Goal: Browse casually

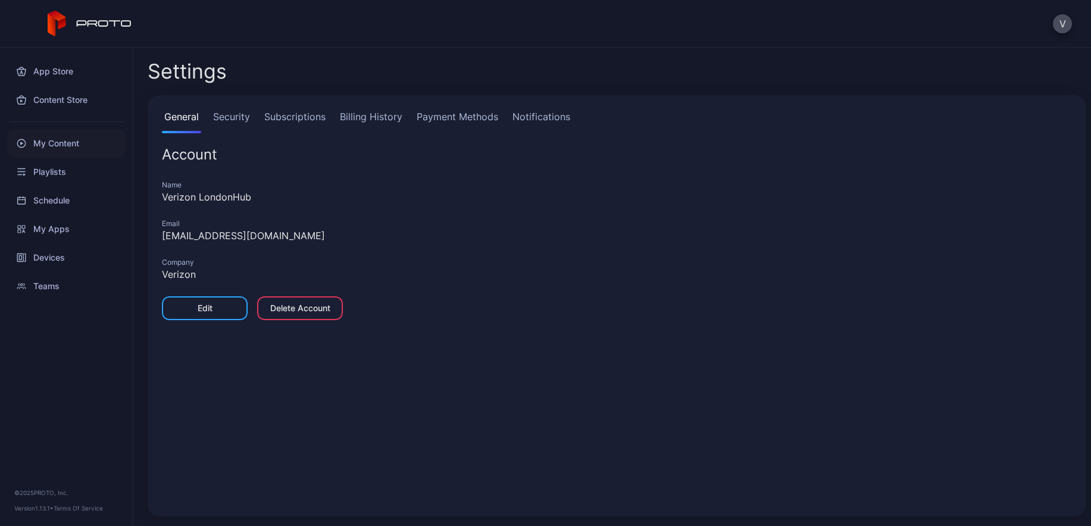
click at [55, 146] on div "My Content" at bounding box center [66, 143] width 118 height 29
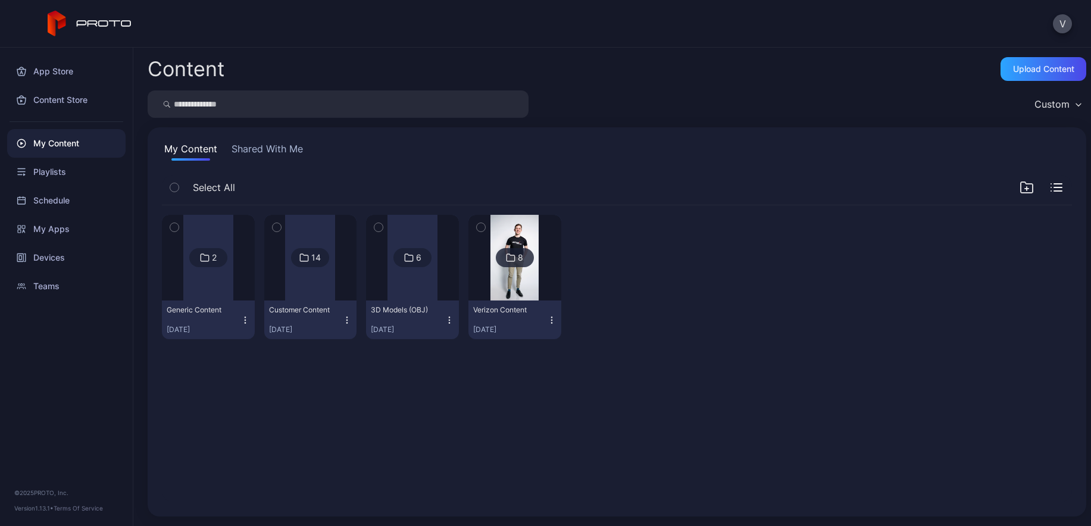
click at [519, 263] on div "8" at bounding box center [515, 257] width 38 height 19
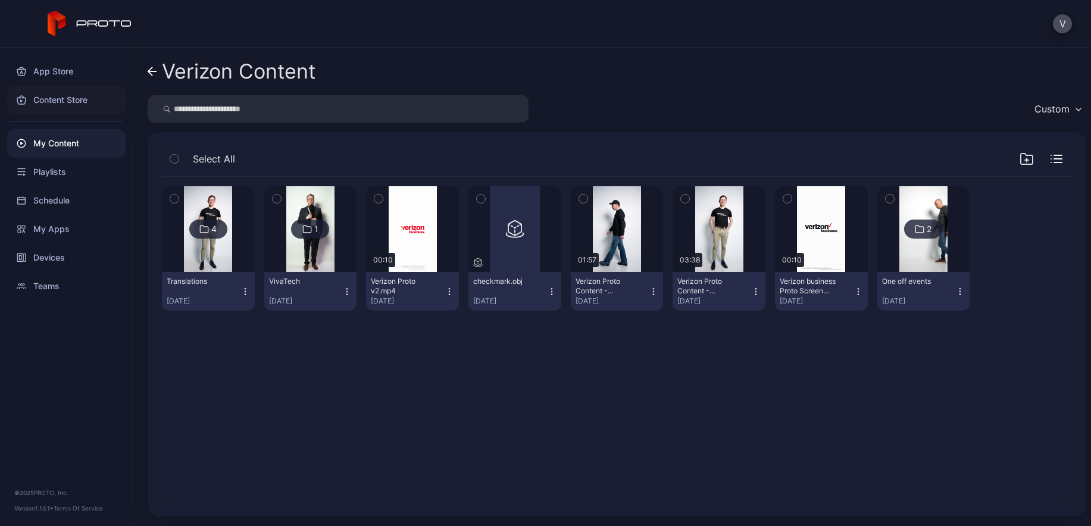
click at [59, 99] on div "Content Store" at bounding box center [66, 100] width 118 height 29
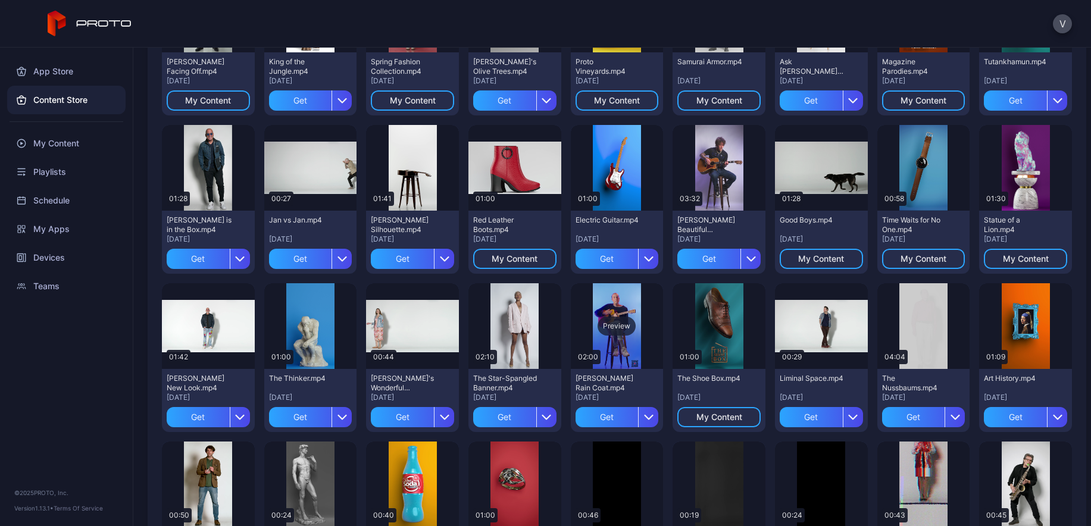
scroll to position [668, 0]
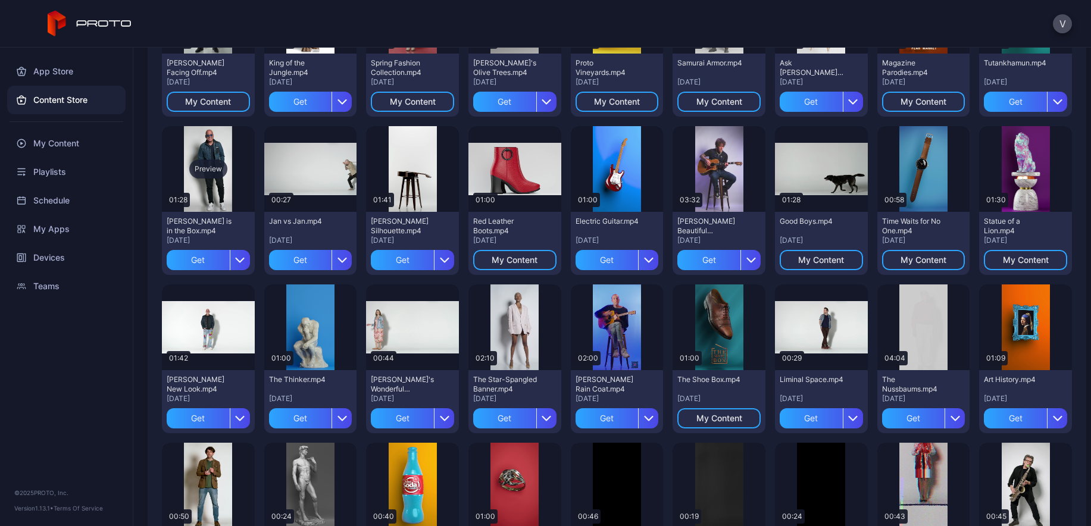
click at [206, 196] on div "Preview" at bounding box center [208, 169] width 93 height 86
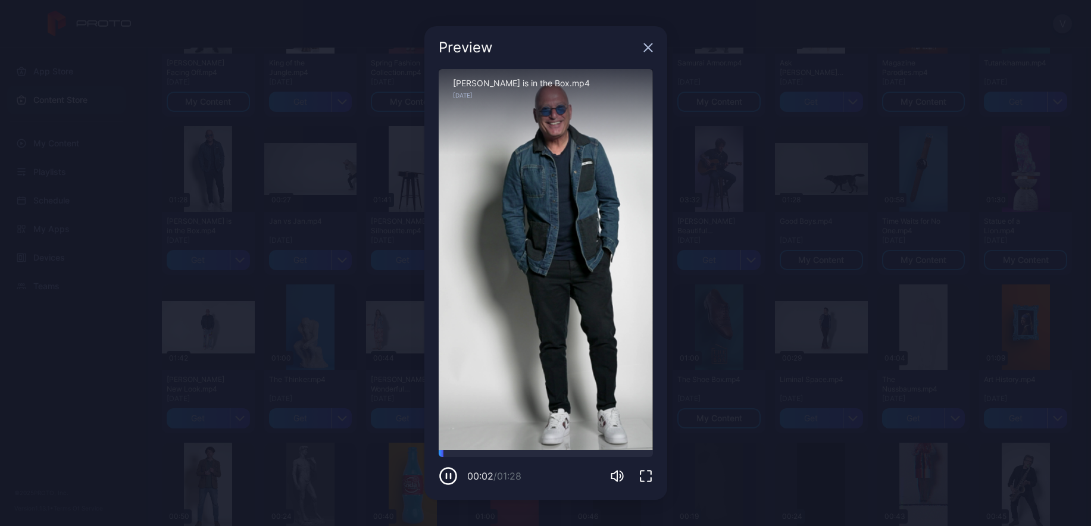
click at [449, 478] on icon "button" at bounding box center [448, 476] width 19 height 19
click at [648, 46] on icon "button" at bounding box center [648, 48] width 8 height 8
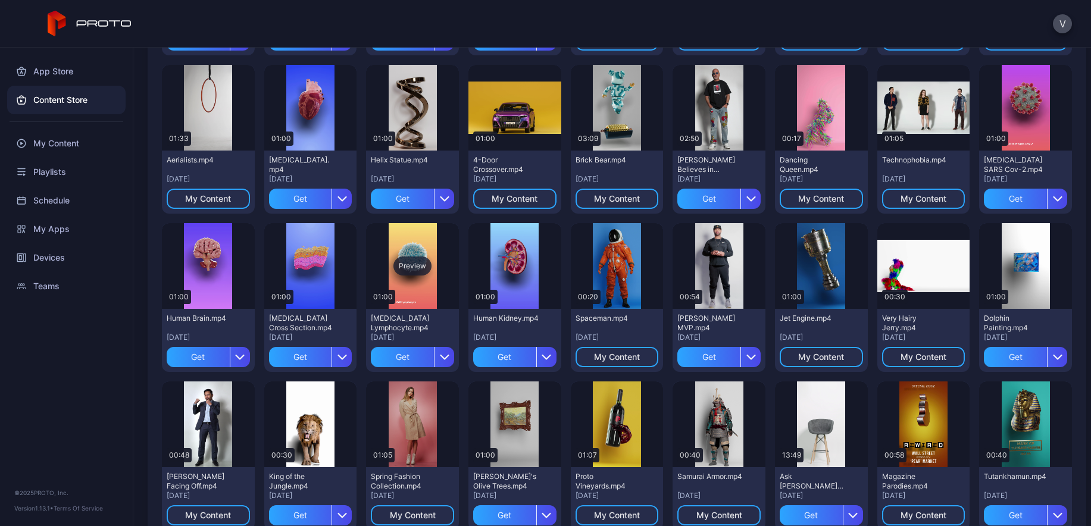
scroll to position [0, 0]
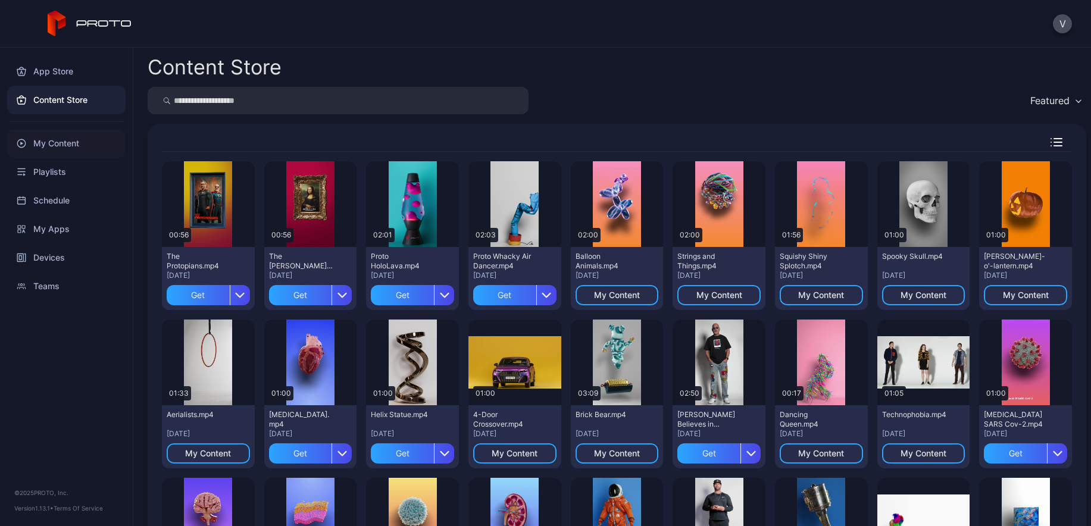
click at [60, 146] on div "My Content" at bounding box center [66, 143] width 118 height 29
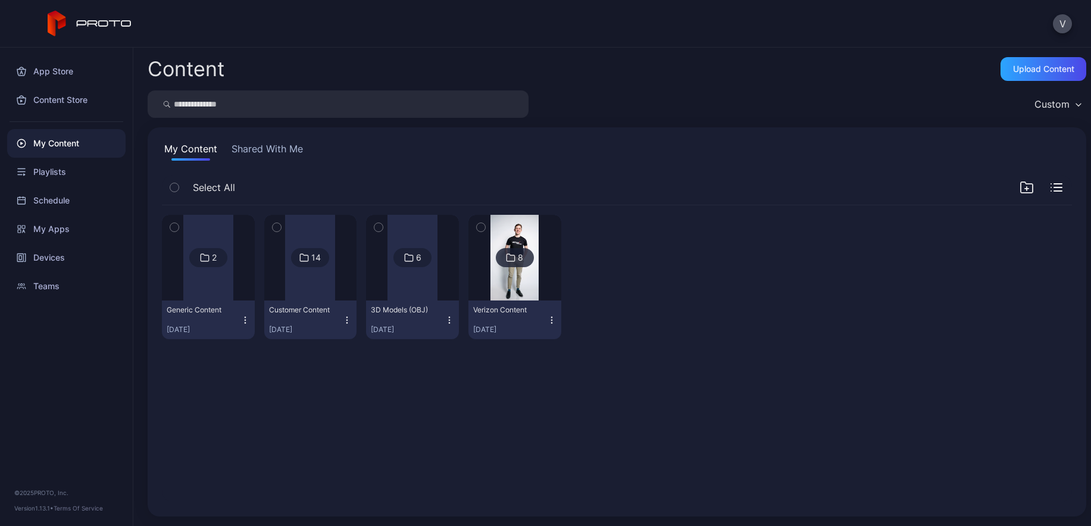
click at [568, 395] on div "2 Generic Content [DATE] 14 Customer Content [DATE] 6 3D Models (OBJ) [DATE] 8 …" at bounding box center [616, 354] width 929 height 316
click at [555, 385] on div "2 Generic Content [DATE] 14 Customer Content [DATE] 6 3D Models (OBJ) [DATE] 8 …" at bounding box center [616, 354] width 929 height 316
click at [66, 88] on div "Content Store" at bounding box center [66, 100] width 118 height 29
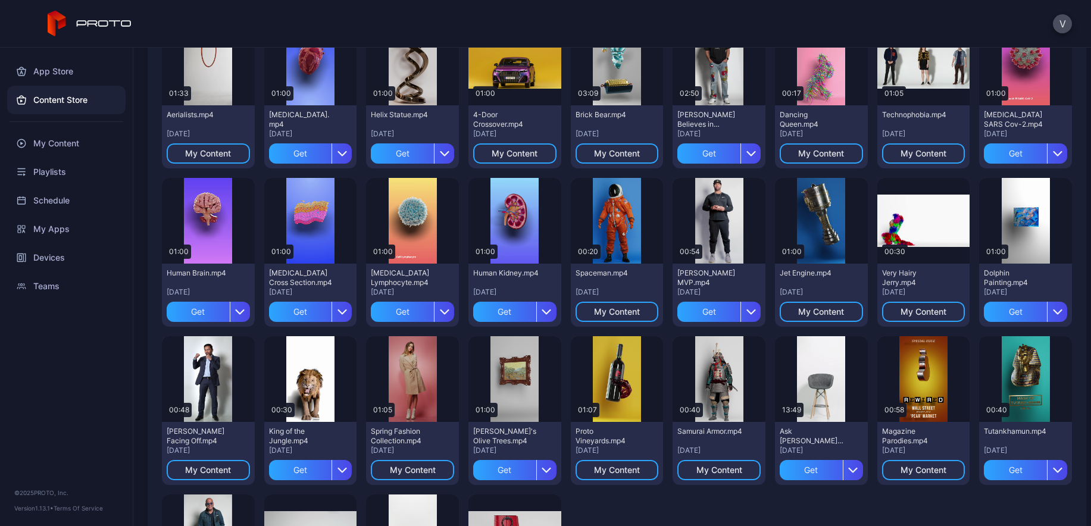
scroll to position [301, 0]
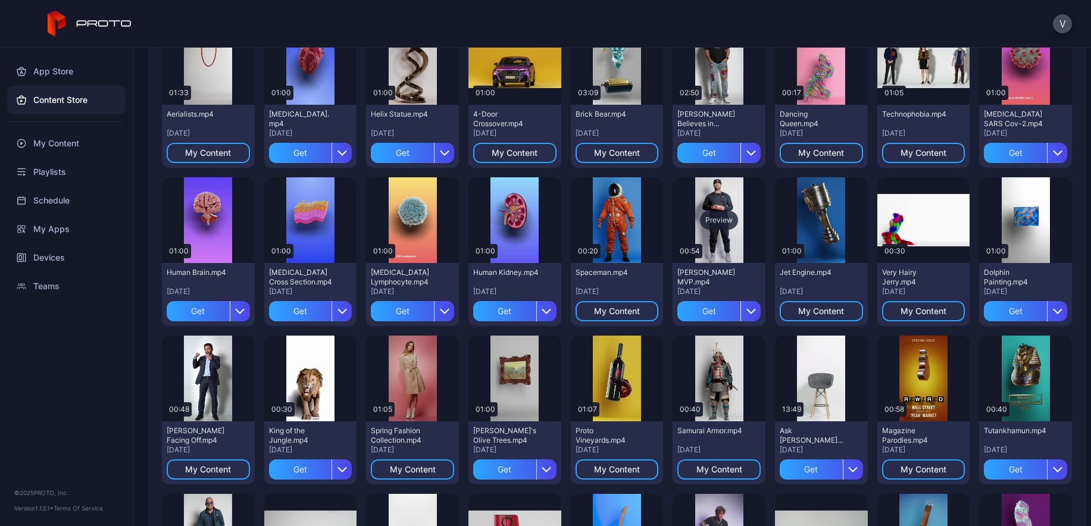
click at [724, 237] on div "Preview" at bounding box center [718, 220] width 93 height 86
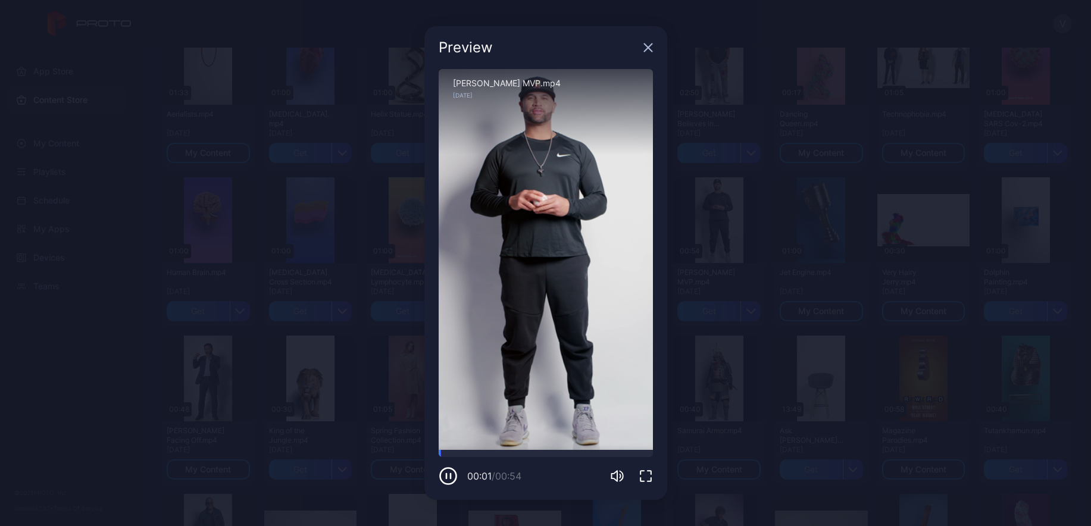
click at [647, 43] on icon "button" at bounding box center [648, 48] width 10 height 10
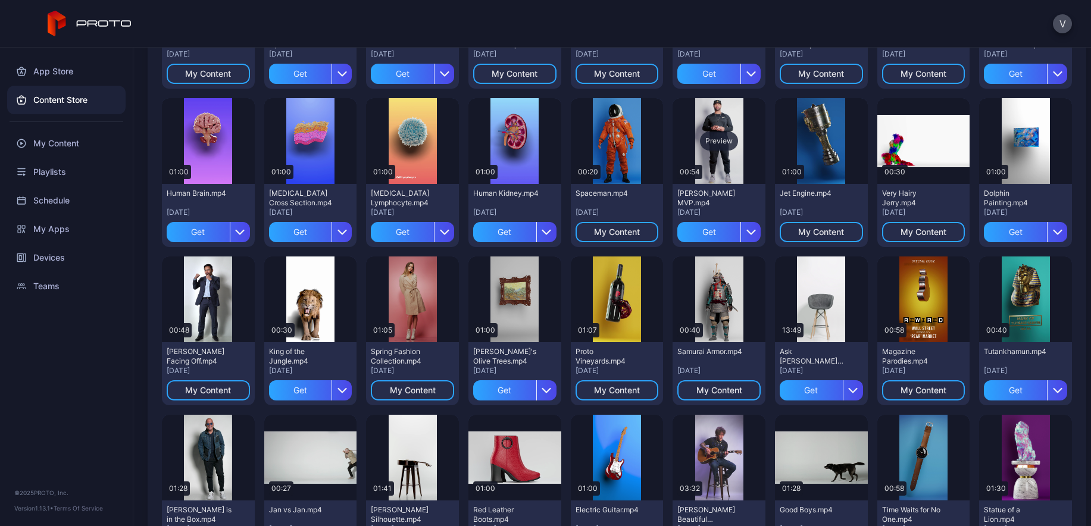
scroll to position [382, 0]
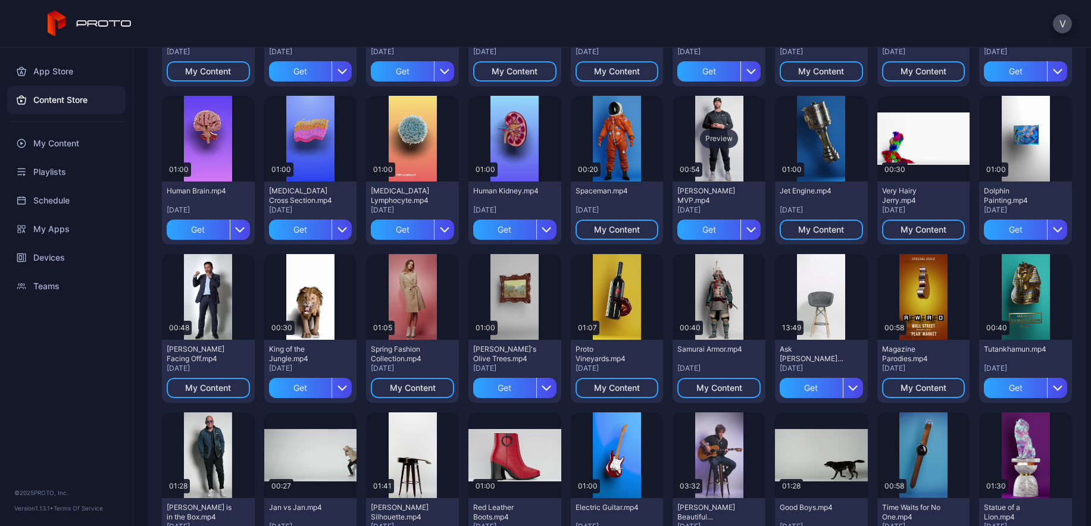
click at [724, 167] on div "Preview" at bounding box center [718, 139] width 93 height 86
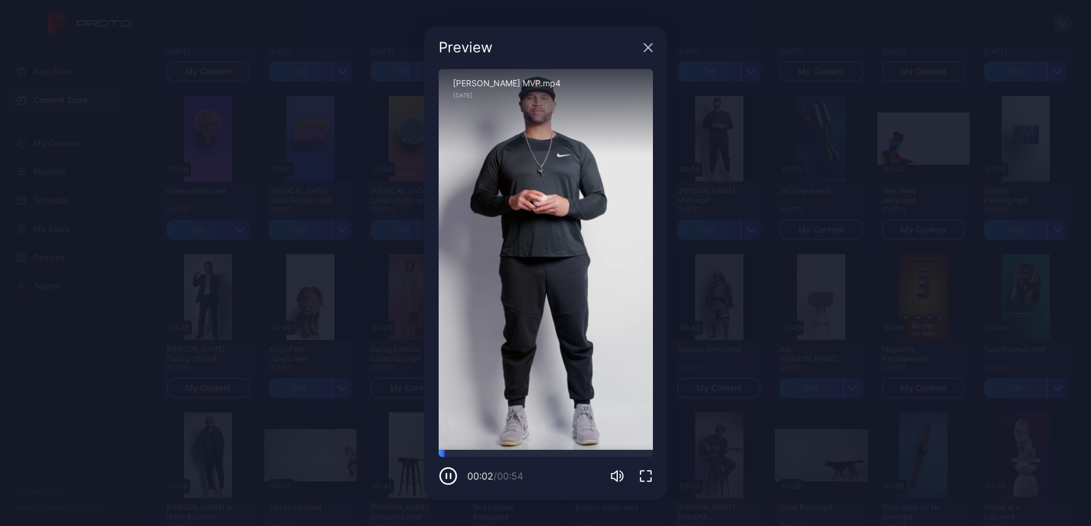
click at [646, 45] on icon "button" at bounding box center [648, 48] width 8 height 8
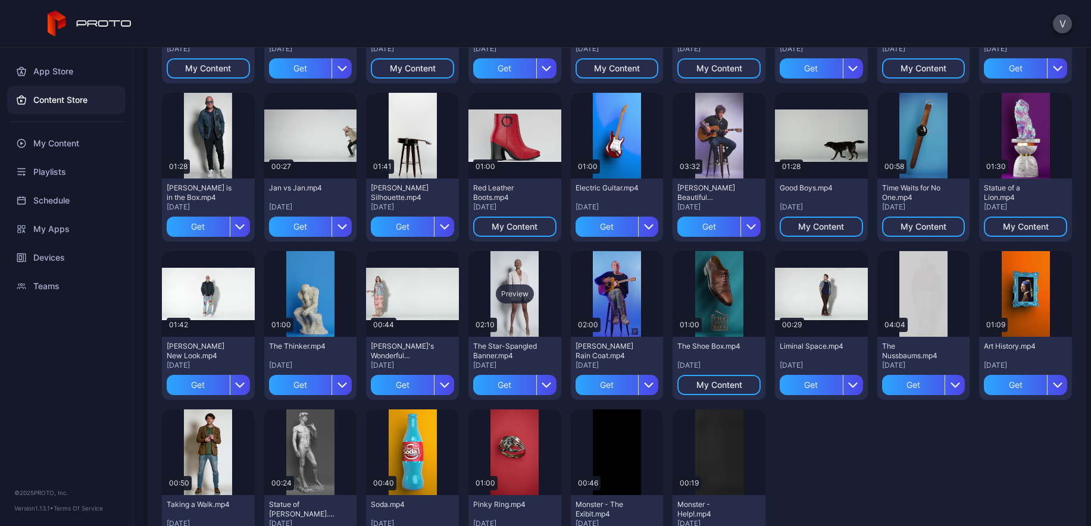
scroll to position [767, 0]
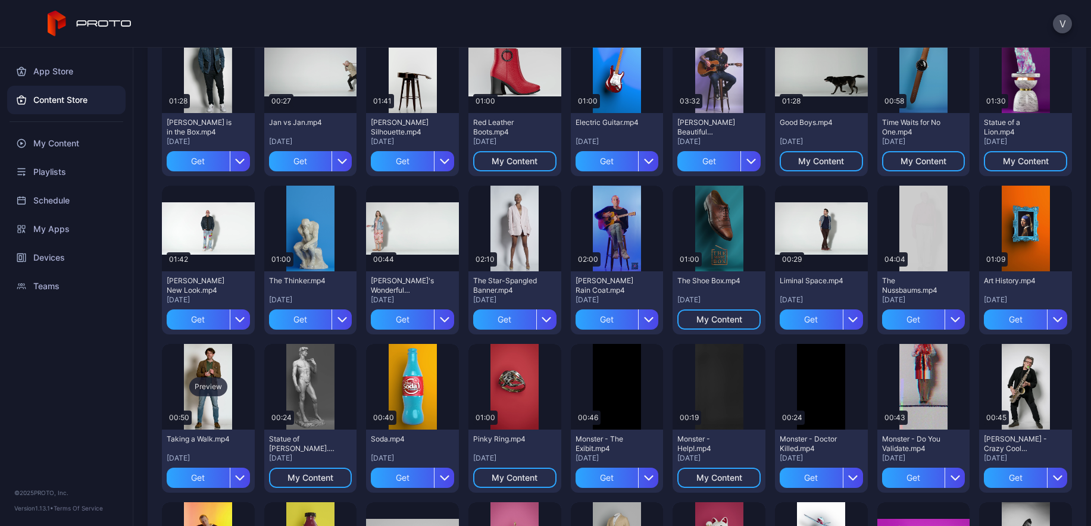
click at [226, 424] on div "Preview" at bounding box center [208, 387] width 93 height 86
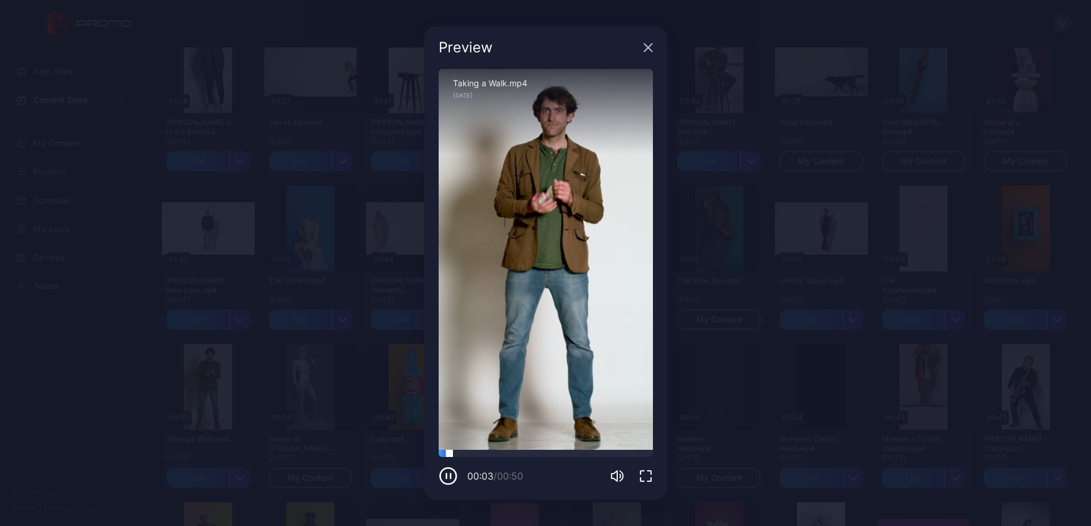
click at [521, 453] on div at bounding box center [546, 453] width 214 height 7
click at [587, 454] on div at bounding box center [546, 453] width 214 height 7
drag, startPoint x: 650, startPoint y: 43, endPoint x: 640, endPoint y: 92, distance: 49.4
click at [650, 43] on icon "button" at bounding box center [648, 48] width 10 height 10
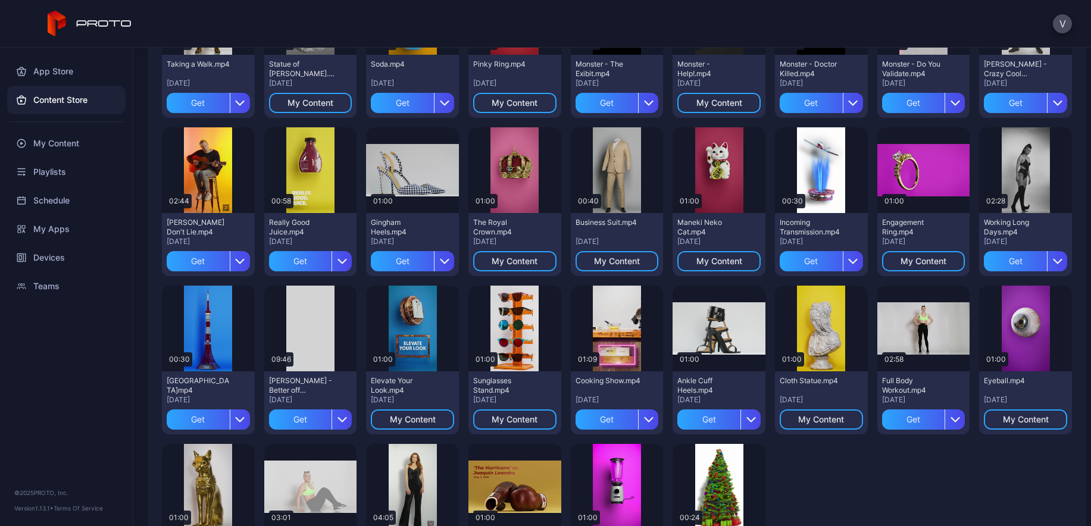
scroll to position [1242, 0]
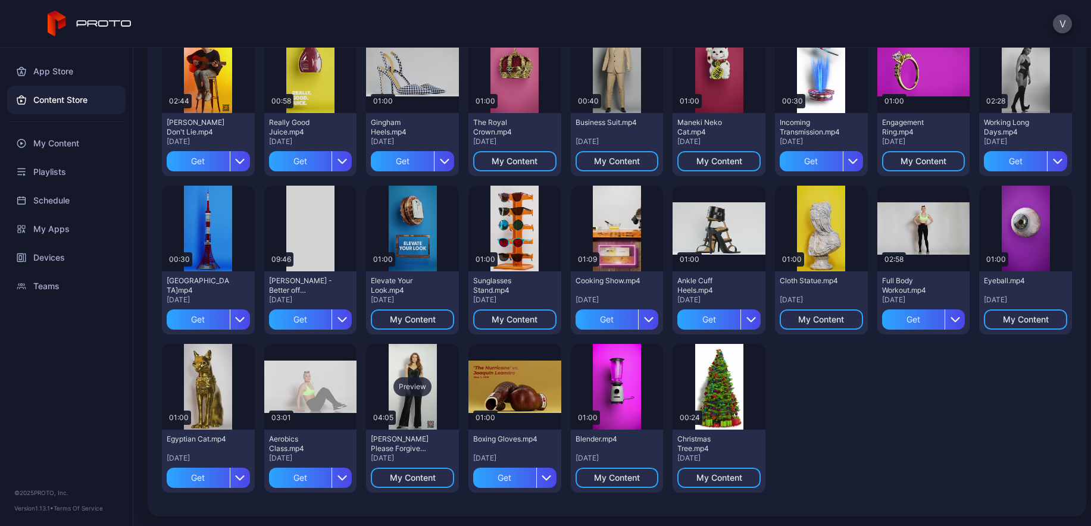
click at [434, 405] on div "Preview" at bounding box center [412, 387] width 93 height 86
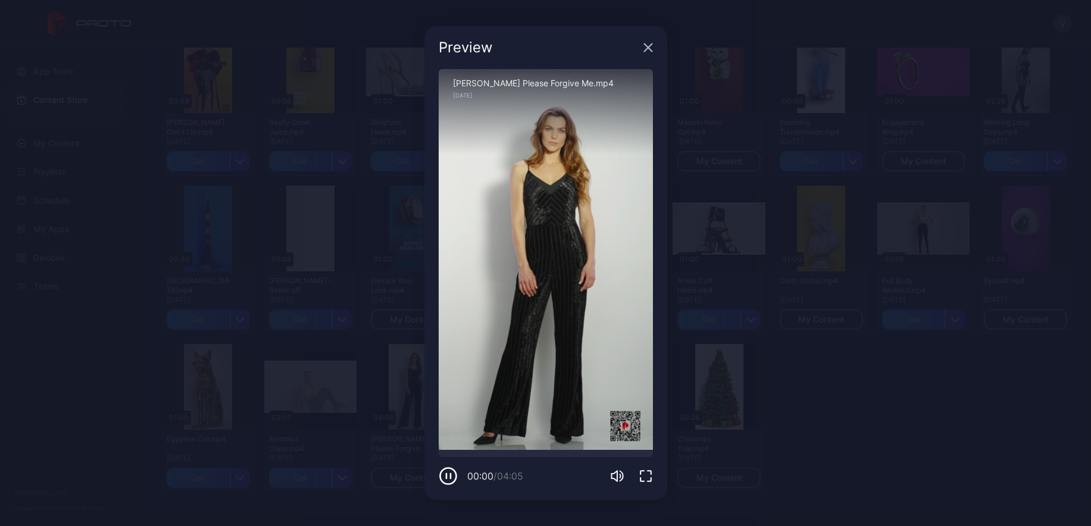
click at [653, 42] on div "Preview" at bounding box center [545, 47] width 243 height 43
click at [649, 45] on icon "button" at bounding box center [648, 48] width 8 height 8
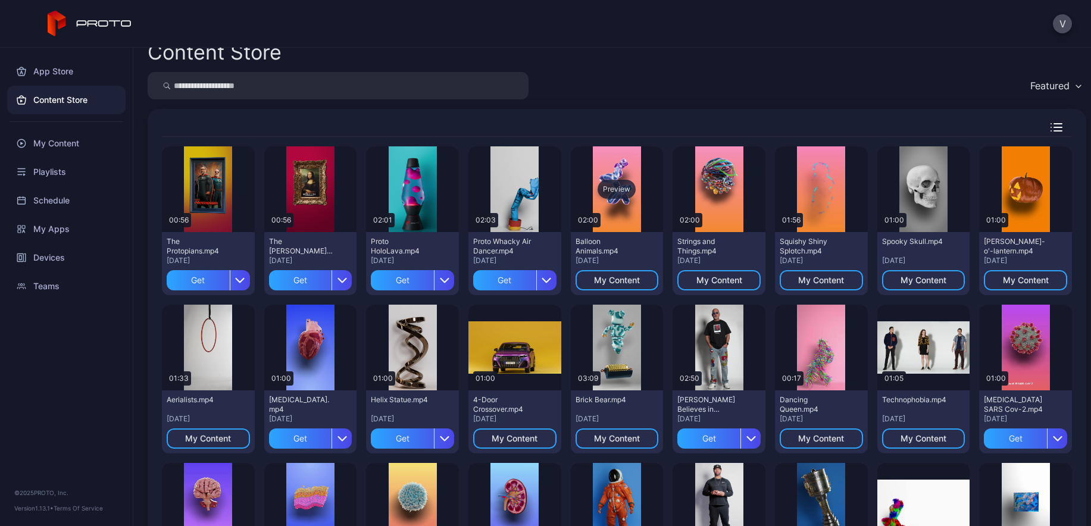
scroll to position [11, 0]
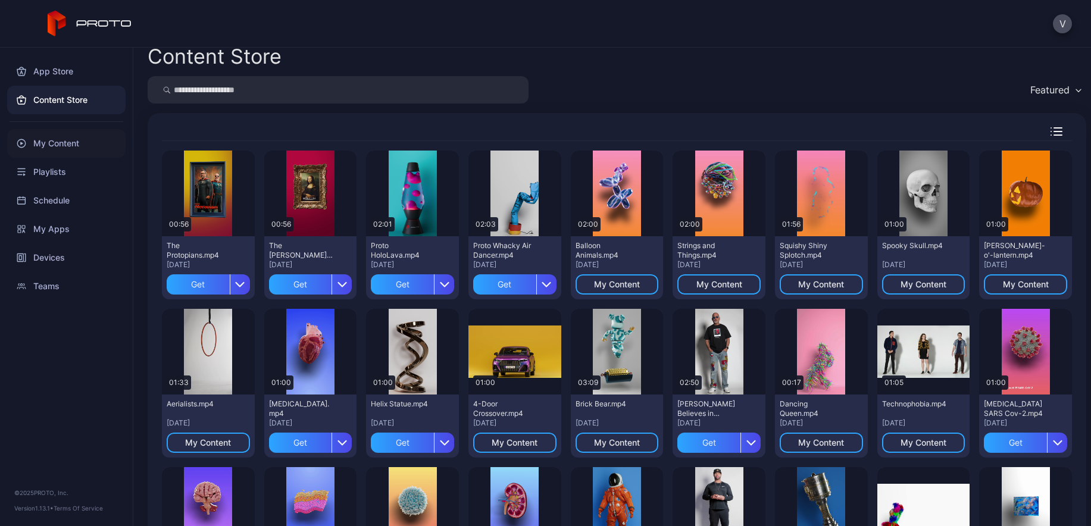
click at [58, 143] on div "My Content" at bounding box center [66, 143] width 118 height 29
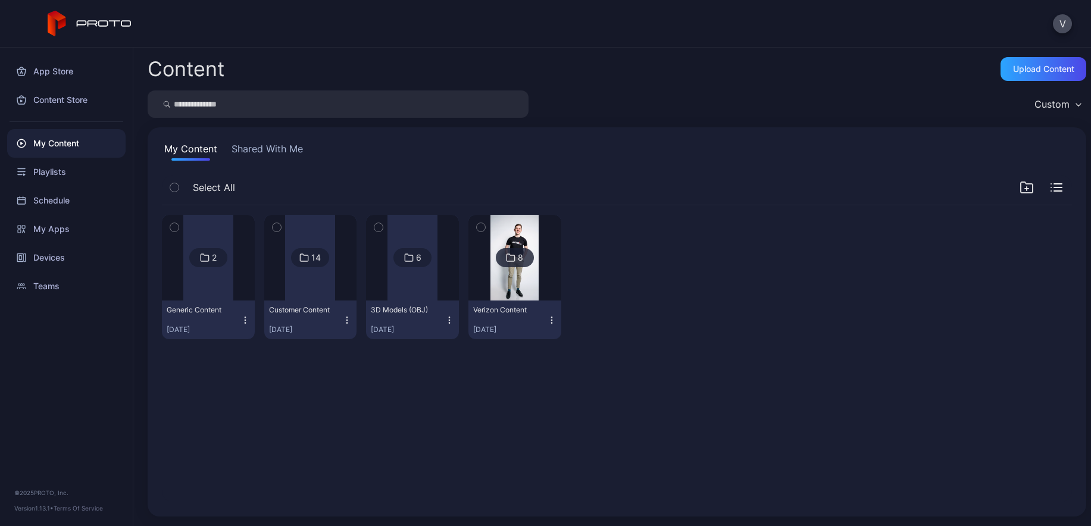
click at [504, 290] on img at bounding box center [514, 258] width 48 height 86
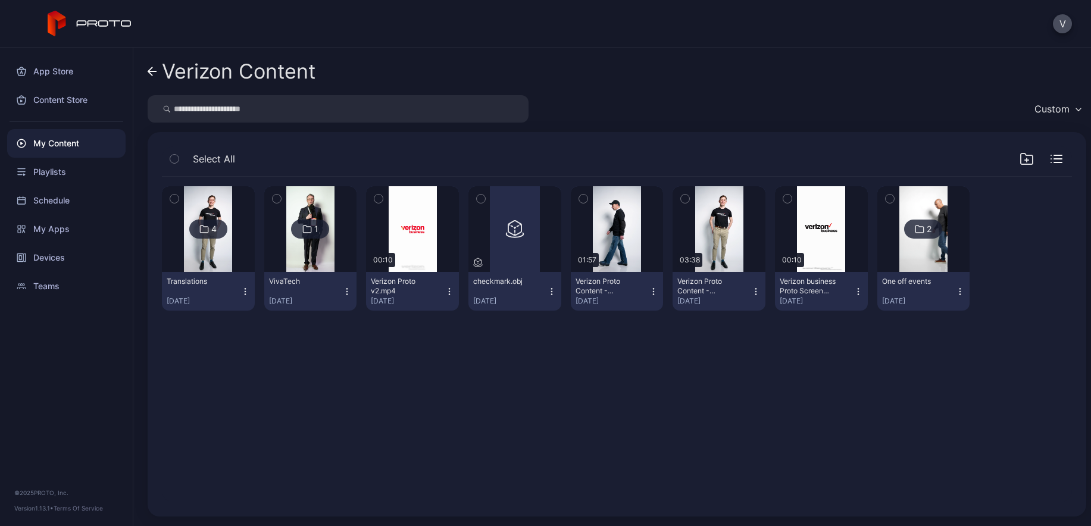
click at [298, 260] on img at bounding box center [310, 229] width 48 height 86
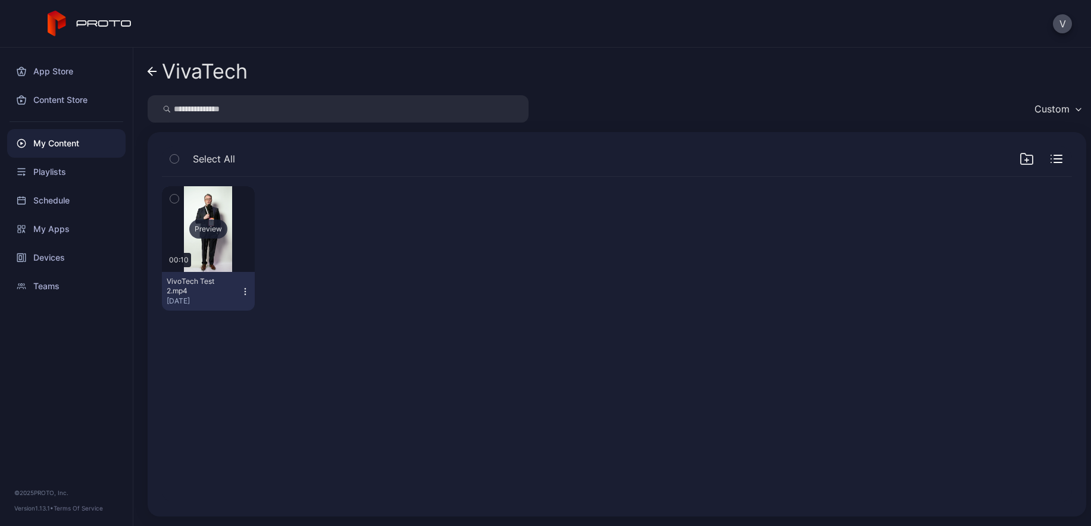
click at [237, 255] on div "Preview" at bounding box center [208, 229] width 93 height 86
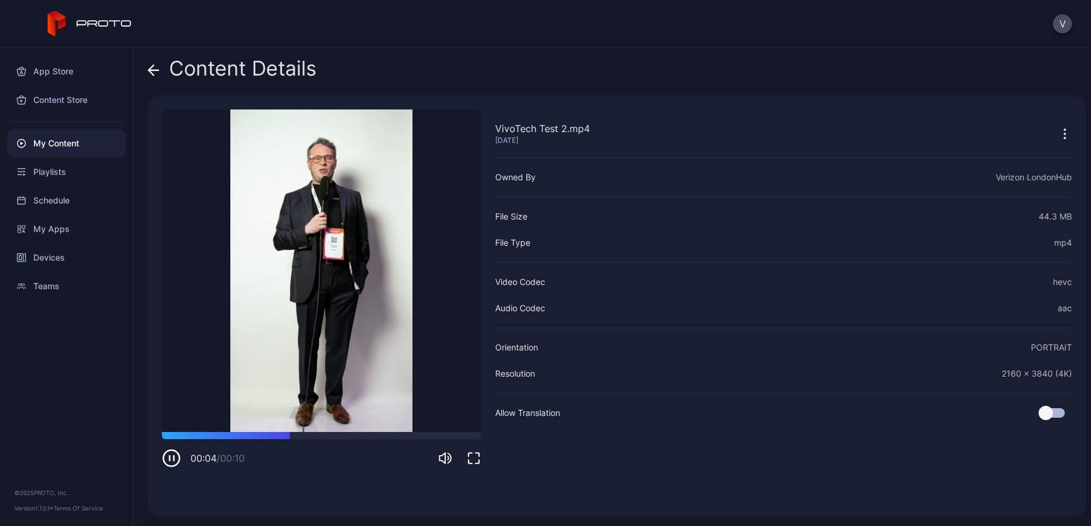
click at [152, 66] on icon at bounding box center [151, 70] width 5 height 10
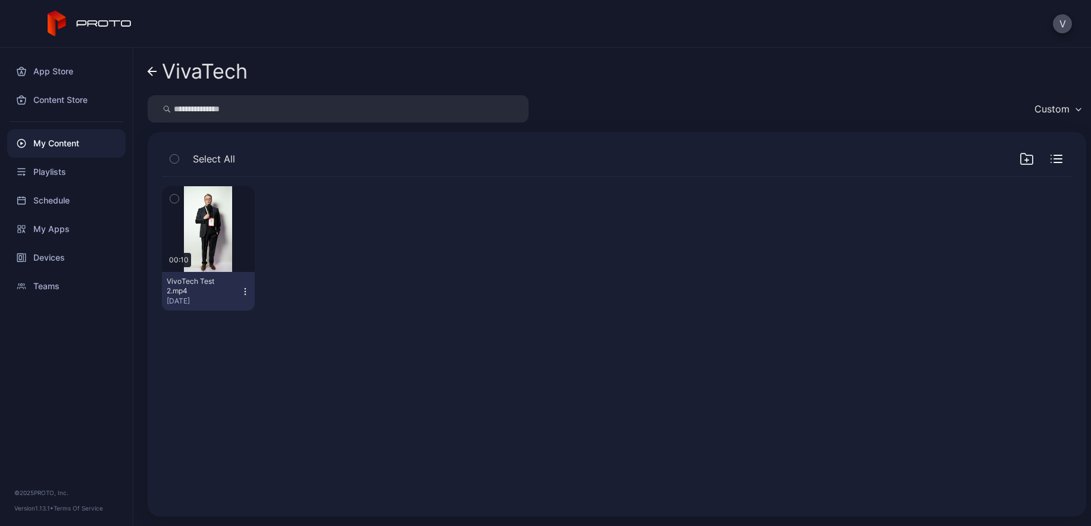
click at [151, 69] on icon at bounding box center [150, 71] width 4 height 8
